Goal: Task Accomplishment & Management: Manage account settings

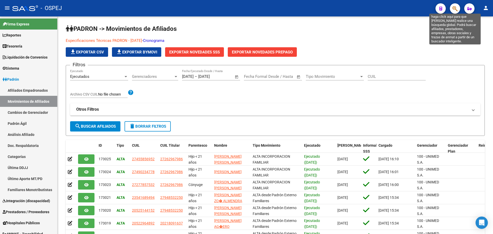
click at [455, 7] on icon "button" at bounding box center [455, 9] width 5 height 6
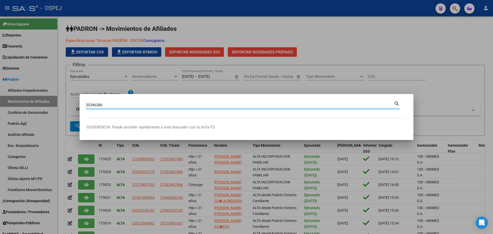
type input "20346386"
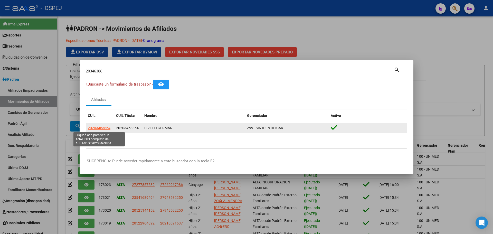
click at [96, 127] on span "20203463864" at bounding box center [99, 128] width 23 height 4
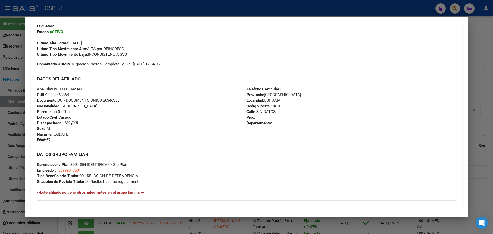
scroll to position [242, 0]
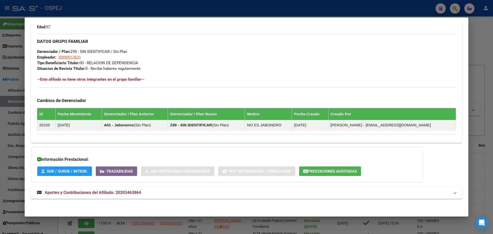
click at [125, 192] on span "Aportes y Contribuciones del Afiliado: 20203463864" at bounding box center [93, 192] width 96 height 5
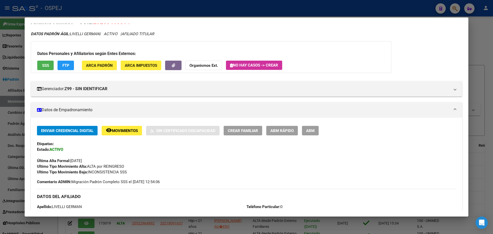
scroll to position [0, 0]
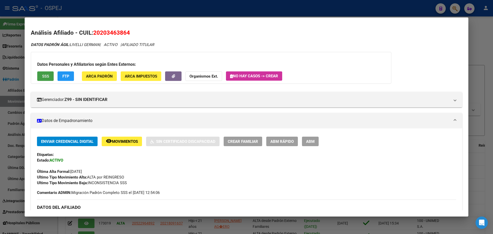
click at [45, 78] on span "SSS" at bounding box center [45, 76] width 7 height 5
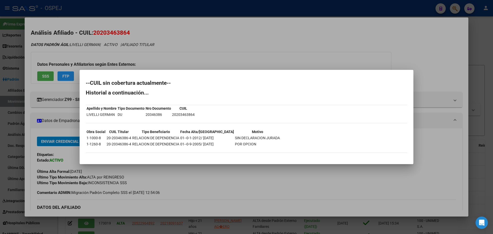
click at [246, 39] on div at bounding box center [246, 117] width 493 height 234
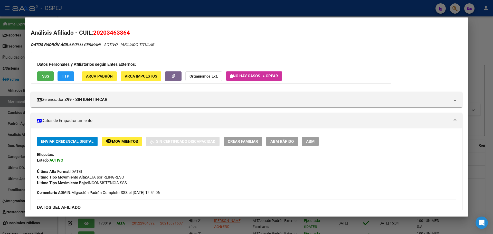
click at [128, 12] on div at bounding box center [246, 117] width 493 height 234
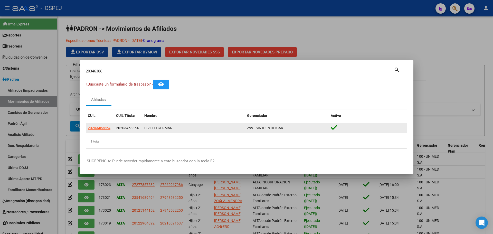
click at [103, 130] on app-link-go-to "20203463864" at bounding box center [99, 128] width 23 height 6
click at [101, 128] on span "20203463864" at bounding box center [99, 128] width 23 height 4
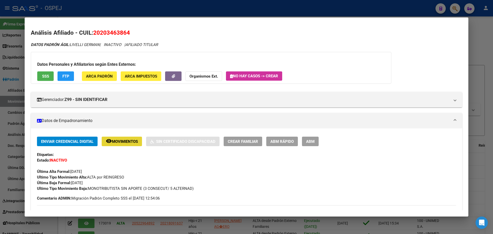
click at [127, 141] on span "Movimientos" at bounding box center [125, 141] width 26 height 5
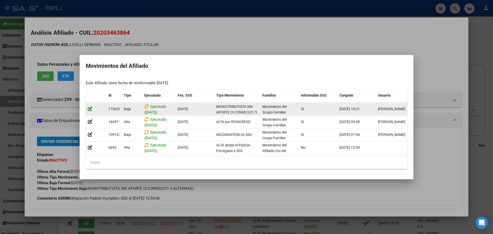
click at [90, 106] on icon at bounding box center [90, 108] width 5 height 5
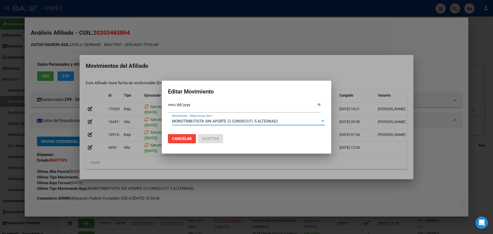
click at [246, 122] on span "MONOTRIBUTISTA SIN APORTE (3 CONSECUT/ 5 ALTERNAD)" at bounding box center [225, 121] width 106 height 5
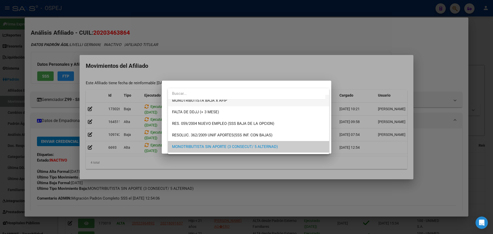
scroll to position [118, 0]
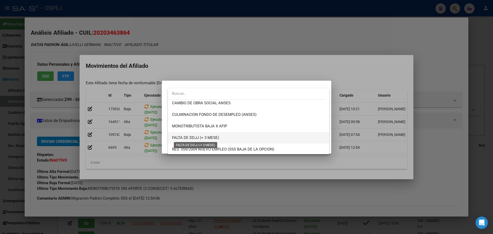
click at [215, 136] on span "FALTA DE DDJJ (+ 3 MESE)" at bounding box center [195, 137] width 47 height 5
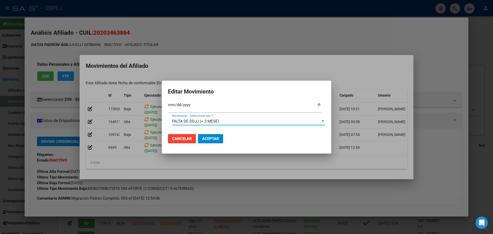
click at [216, 134] on mat-dialog-actions "Cancelar Aceptar" at bounding box center [246, 138] width 157 height 17
click at [214, 138] on span "Aceptar" at bounding box center [210, 138] width 17 height 5
